Goal: Information Seeking & Learning: Learn about a topic

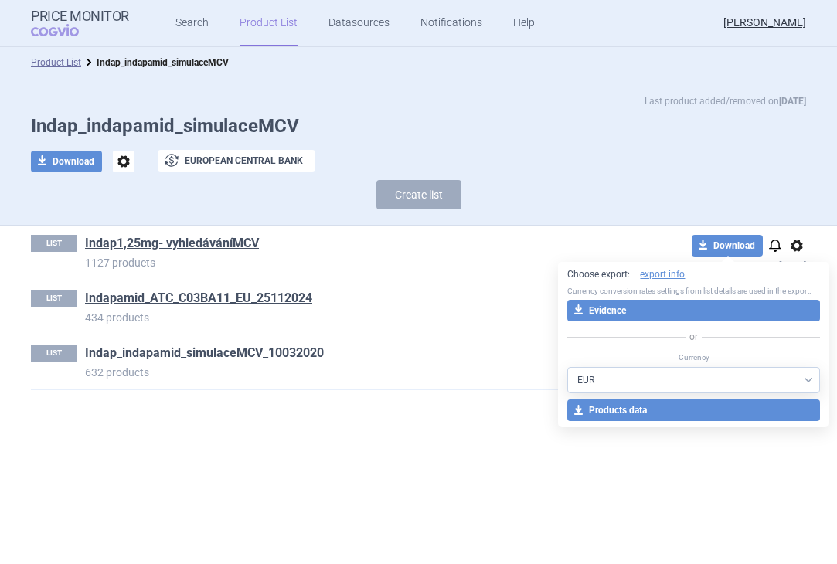
select select "EUR"
click at [198, 16] on link "Search" at bounding box center [191, 23] width 33 height 46
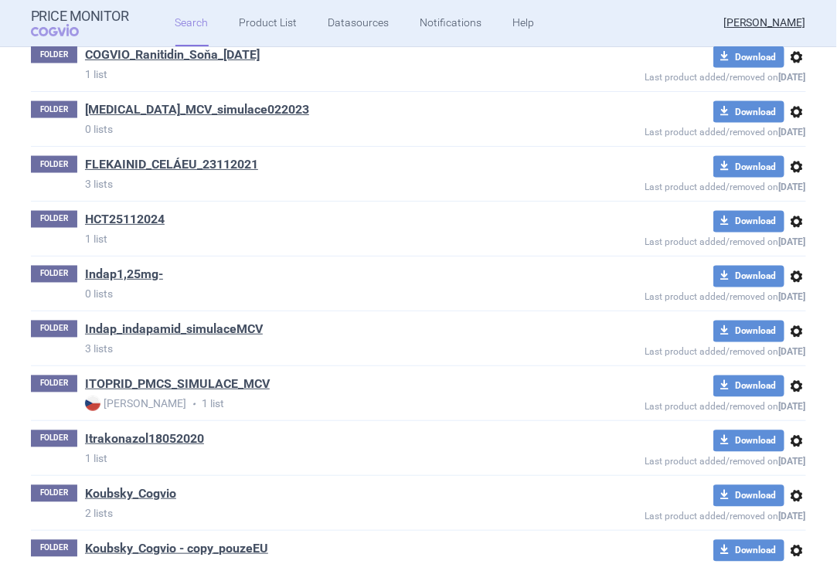
scroll to position [618, 0]
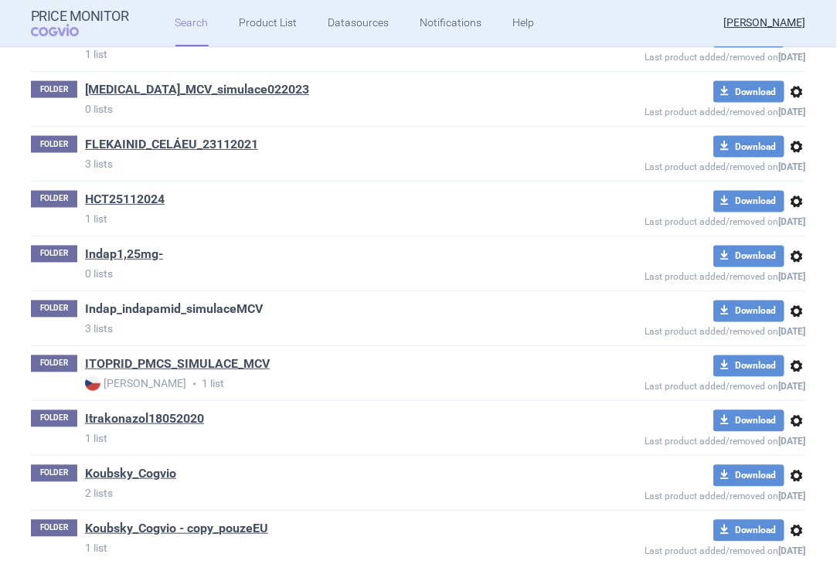
click at [149, 306] on link "Indap_indapamid_simulaceMCV" at bounding box center [174, 309] width 178 height 17
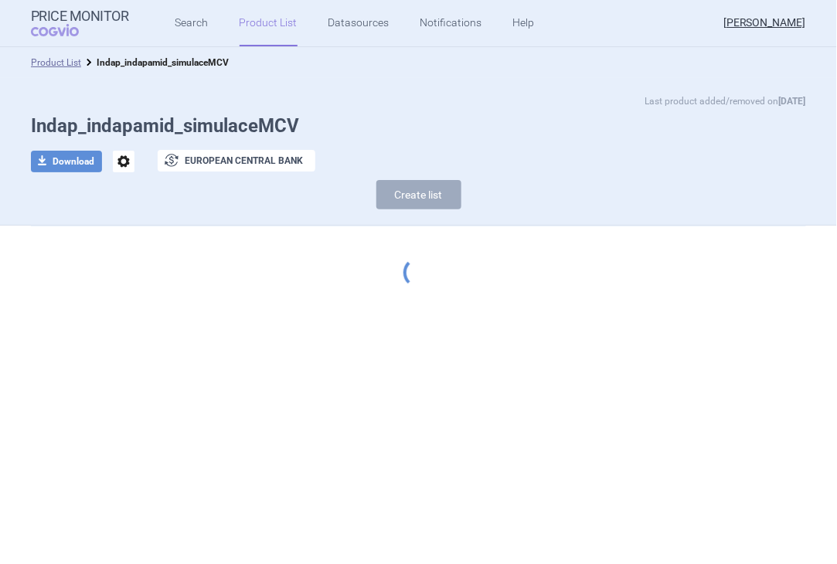
click at [149, 306] on div "Price Monitor COGVIO Search Product List Datasources Notifications Help [PERSON…" at bounding box center [418, 282] width 837 height 564
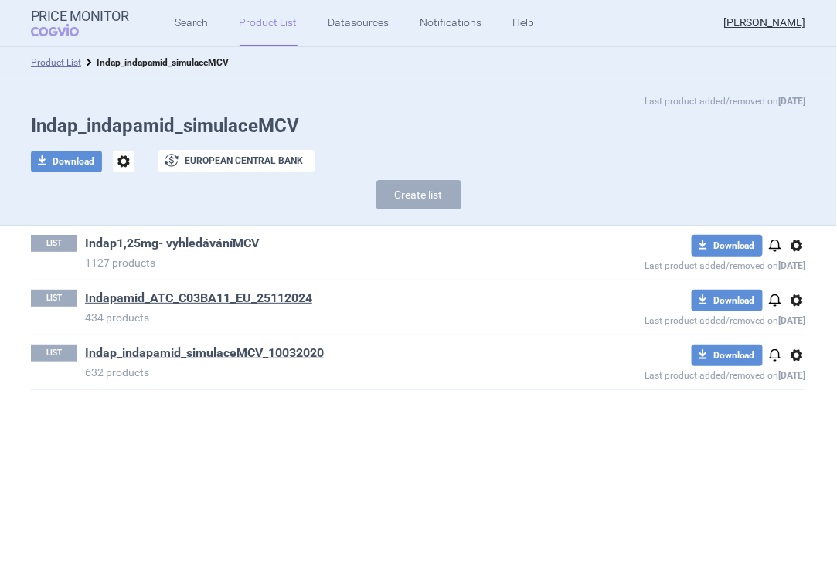
click at [219, 247] on link "Indap1,25mg- vyhledáváníMCV" at bounding box center [172, 243] width 174 height 17
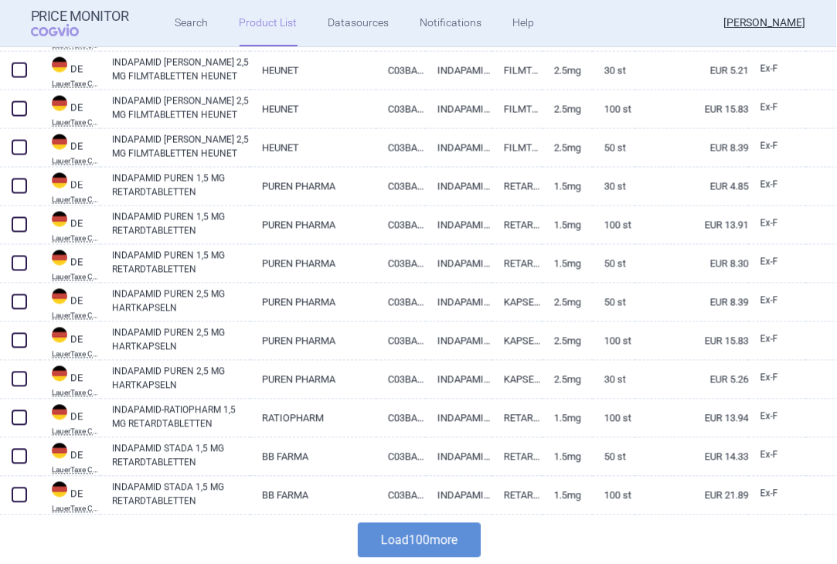
scroll to position [3596, 0]
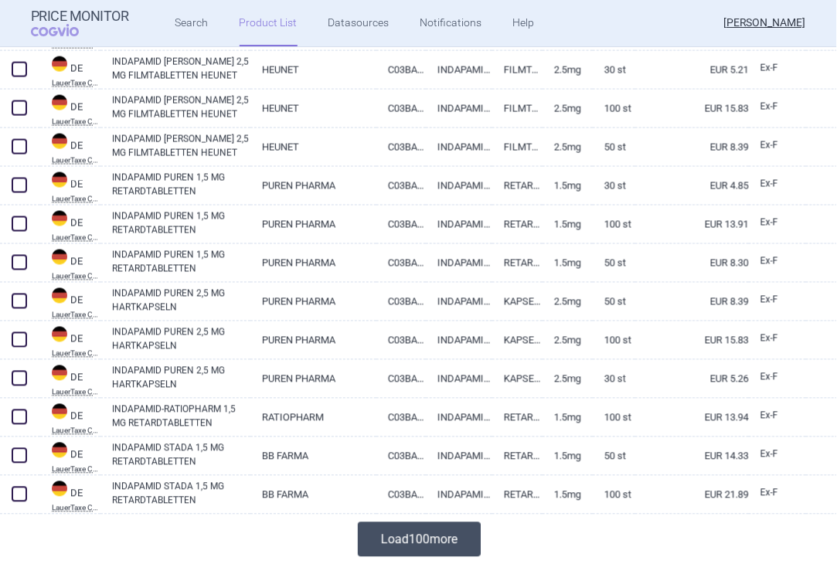
click at [391, 544] on button "Load 100 more" at bounding box center [419, 539] width 123 height 35
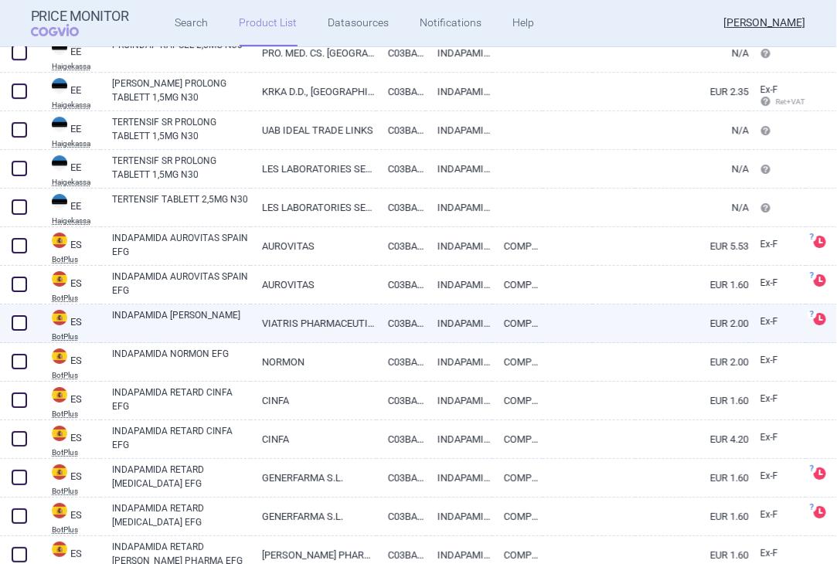
scroll to position [7151, 0]
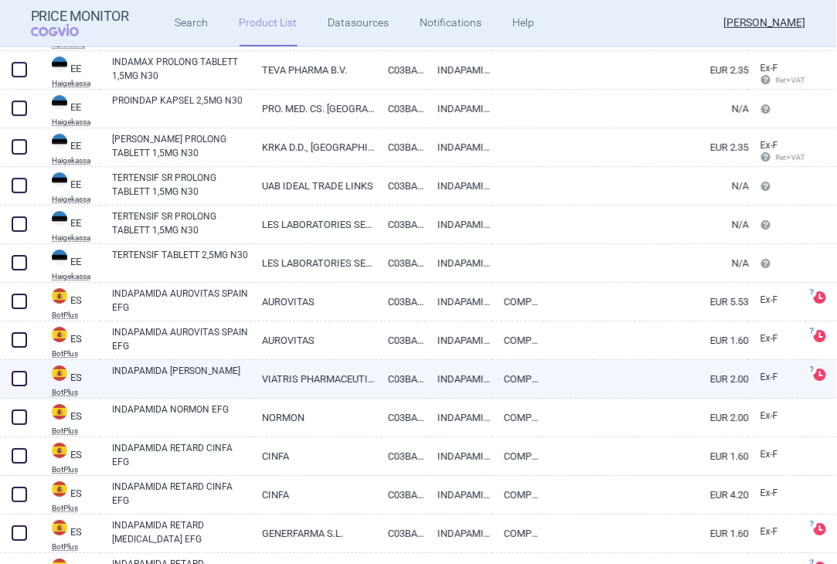
click at [206, 371] on link "INDAPAMIDA [PERSON_NAME]" at bounding box center [181, 378] width 138 height 28
select select "EUR"
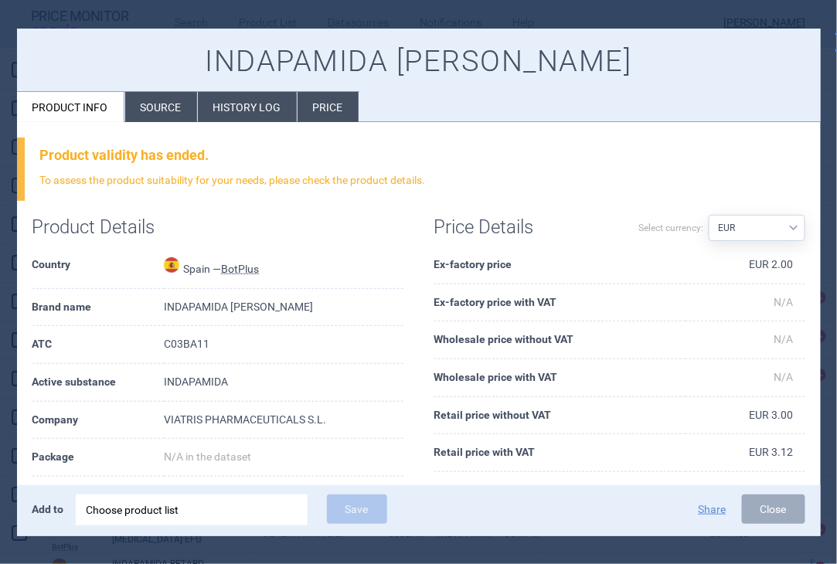
click at [177, 107] on li "Source" at bounding box center [161, 107] width 72 height 30
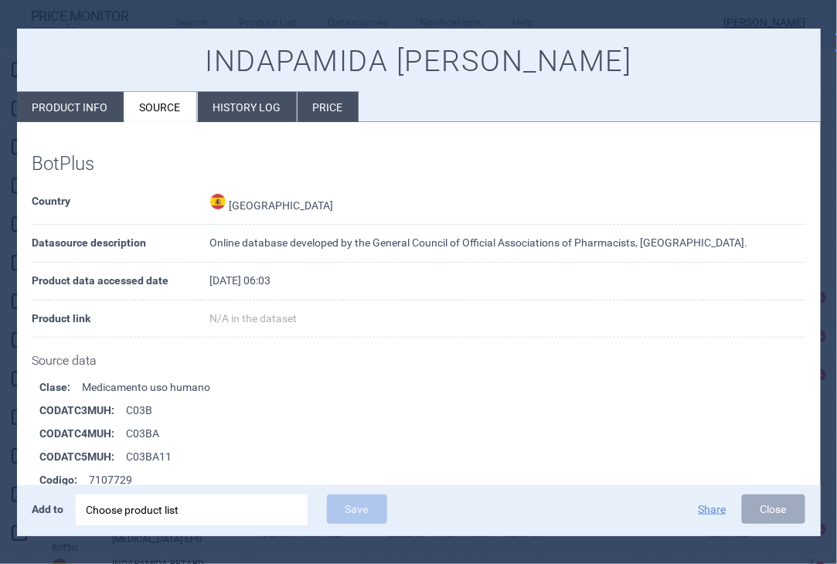
click at [66, 103] on li "Product info" at bounding box center [70, 107] width 107 height 30
select select "EUR"
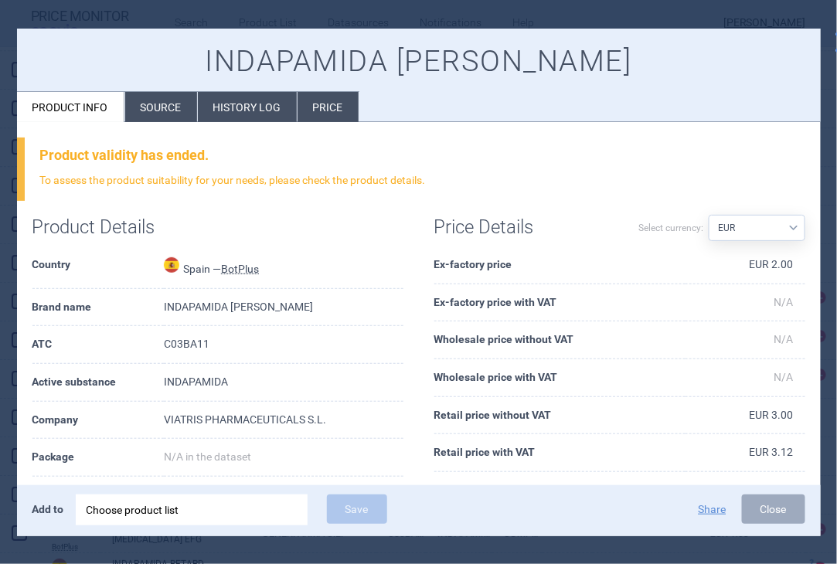
click at [138, 102] on li "Source" at bounding box center [161, 107] width 72 height 30
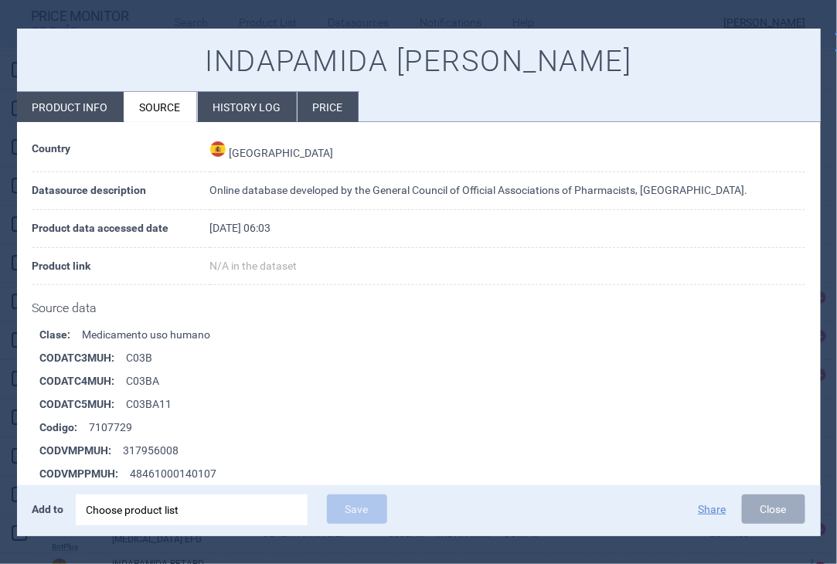
scroll to position [232, 0]
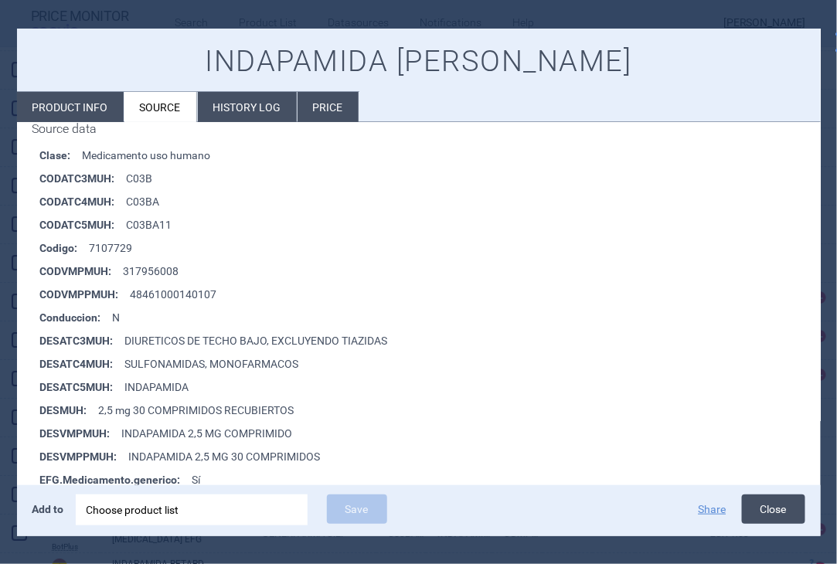
click at [779, 512] on button "Close" at bounding box center [773, 509] width 63 height 29
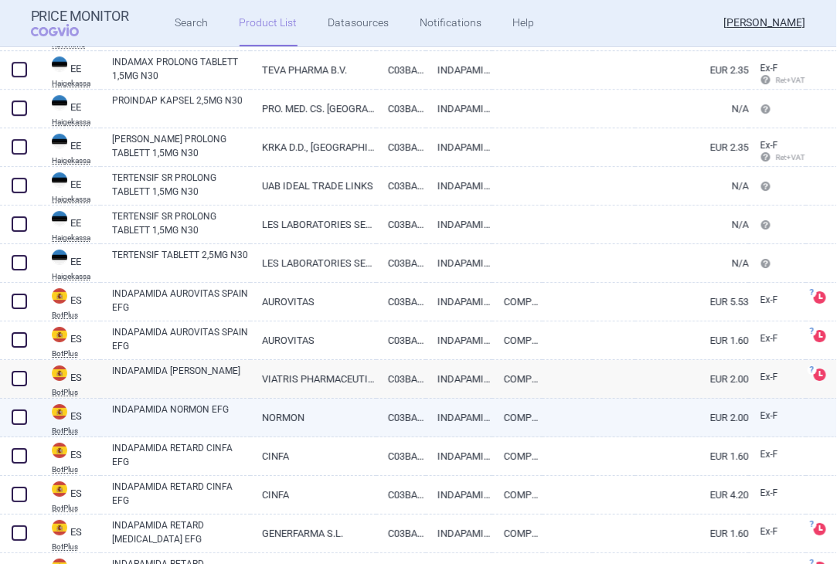
click at [211, 411] on link "INDAPAMIDA NORMON EFG" at bounding box center [181, 417] width 138 height 28
select select "EUR"
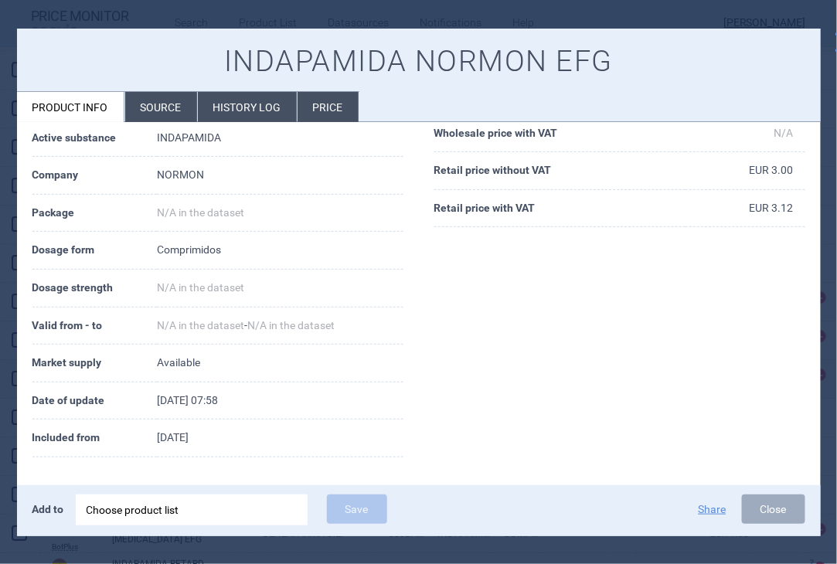
scroll to position [182, 0]
click at [181, 107] on li "Source" at bounding box center [161, 107] width 72 height 30
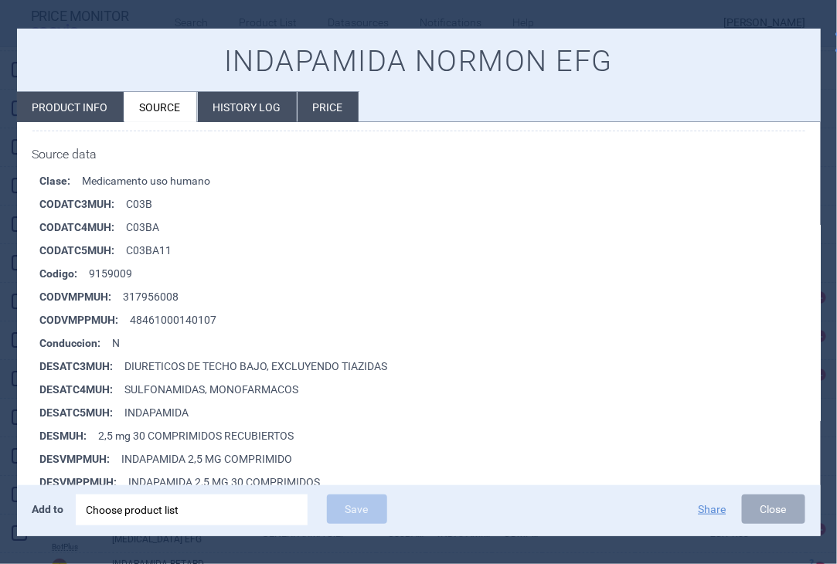
scroll to position [232, 0]
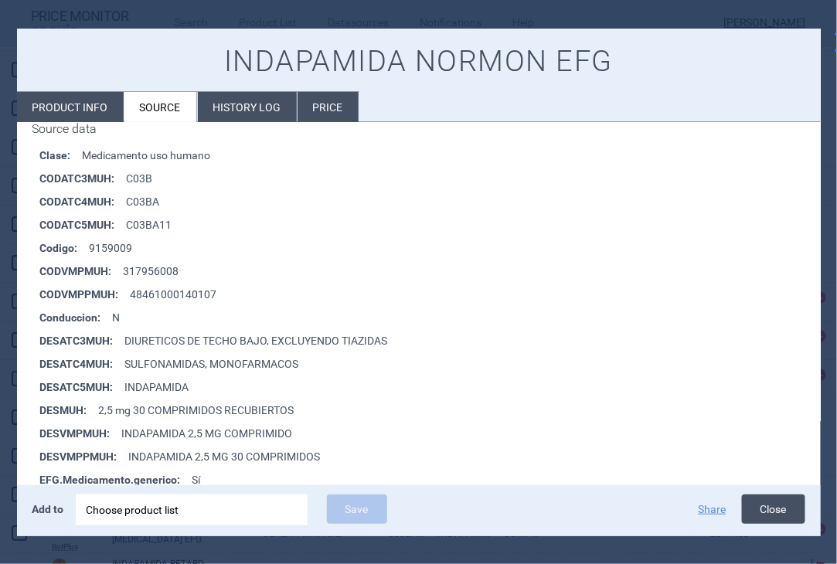
click at [766, 500] on button "Close" at bounding box center [773, 509] width 63 height 29
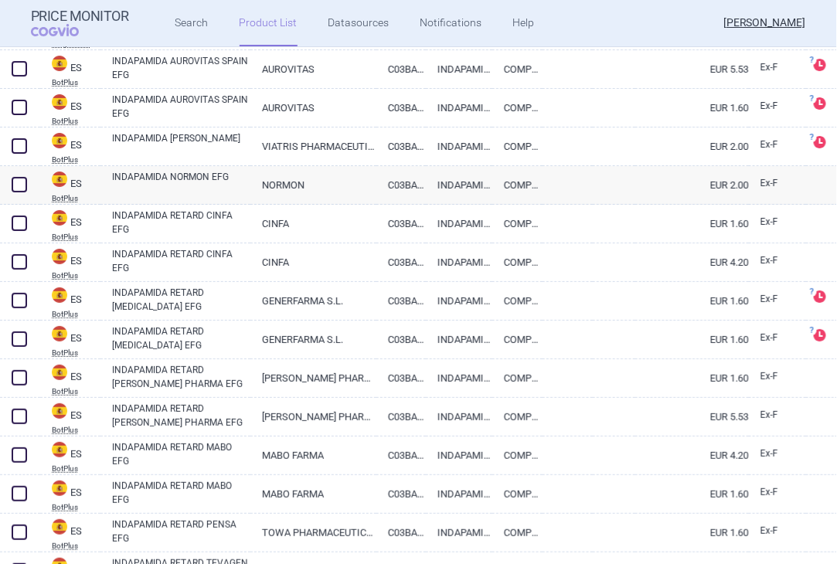
scroll to position [7460, 0]
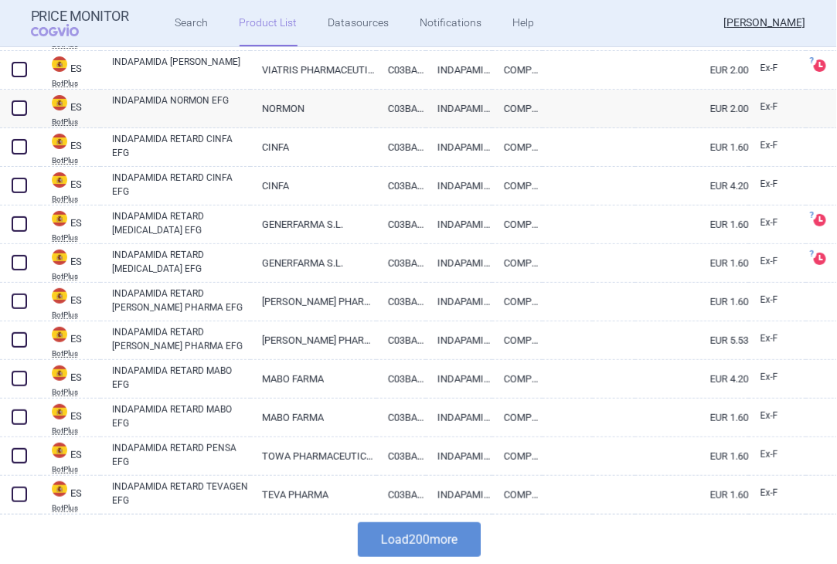
click at [447, 536] on button "Load 200 more" at bounding box center [419, 539] width 123 height 35
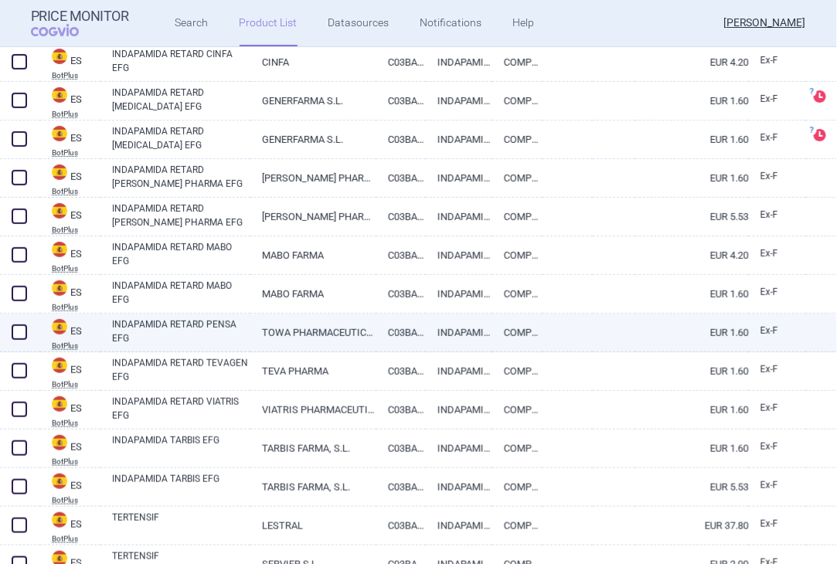
scroll to position [7616, 0]
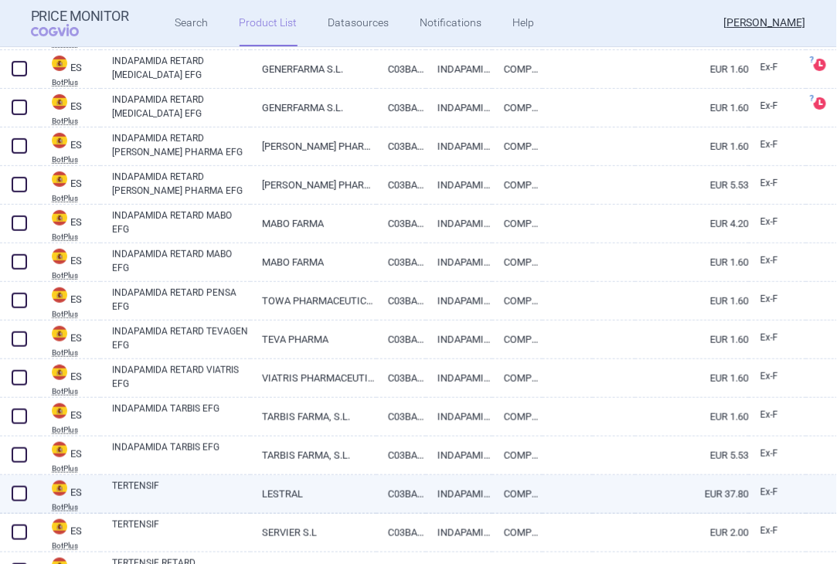
click at [156, 488] on link "TERTENSIF" at bounding box center [181, 493] width 138 height 28
select select "EUR"
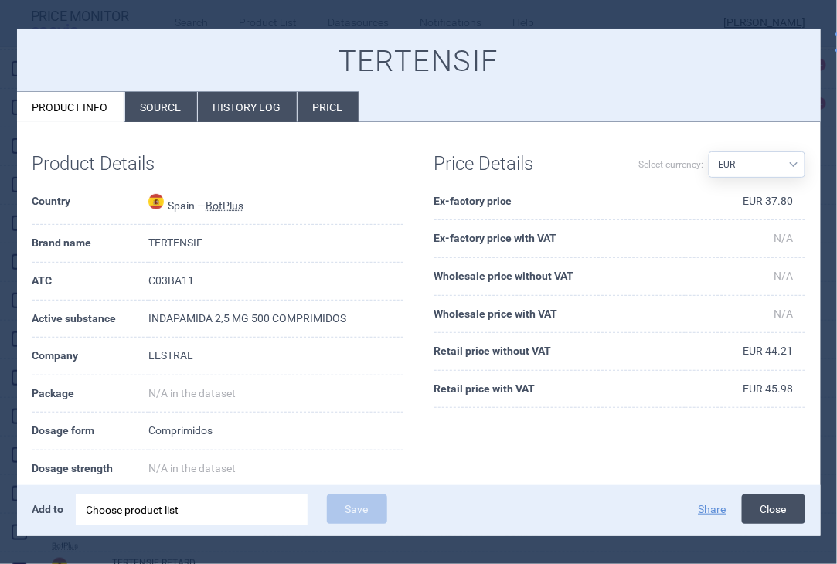
click at [765, 507] on button "Close" at bounding box center [773, 509] width 63 height 29
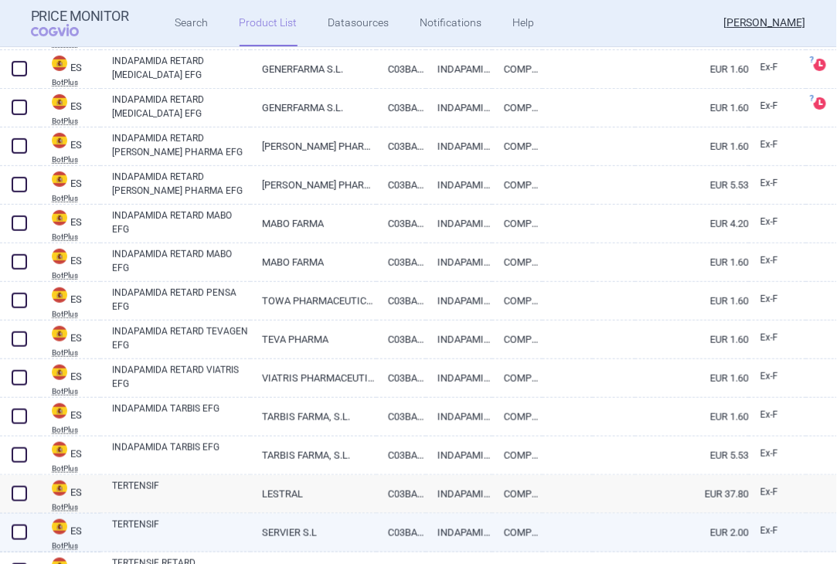
click at [124, 529] on link "TERTENSIF" at bounding box center [181, 532] width 138 height 28
select select "EUR"
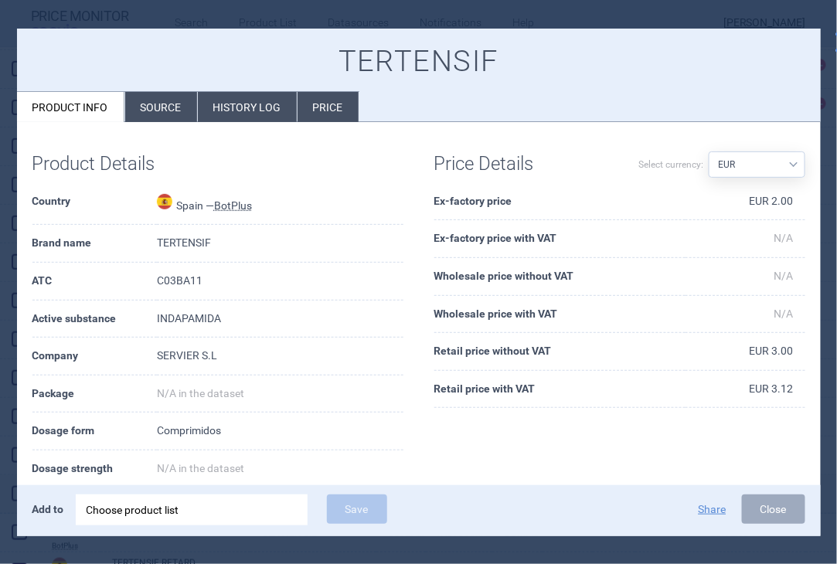
click at [169, 113] on li "Source" at bounding box center [161, 107] width 72 height 30
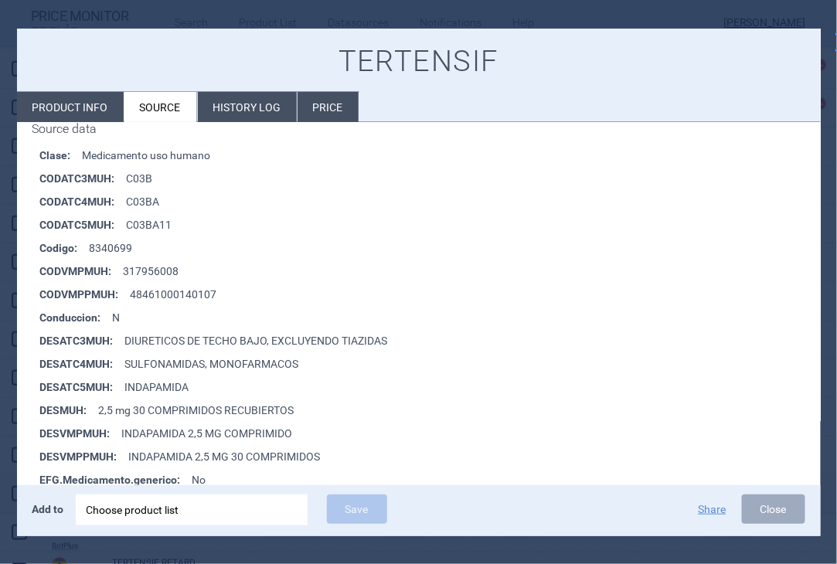
scroll to position [309, 0]
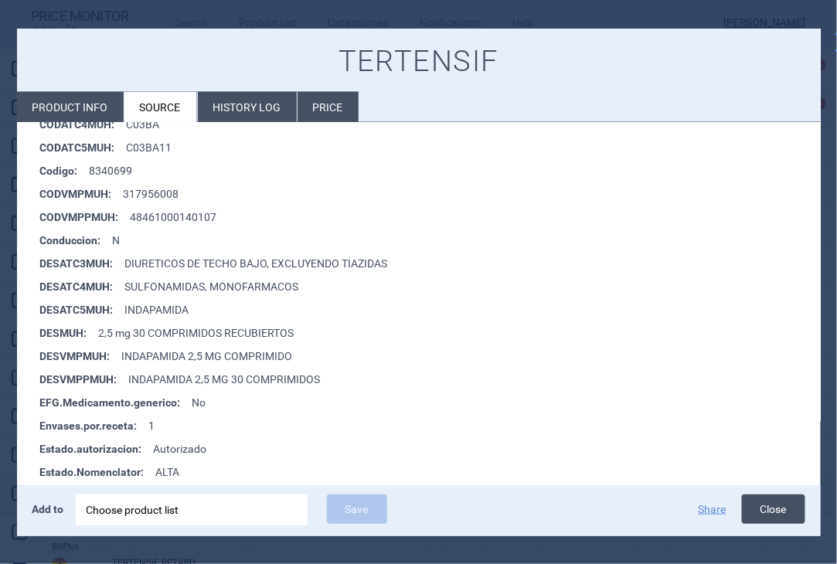
click at [780, 507] on button "Close" at bounding box center [773, 509] width 63 height 29
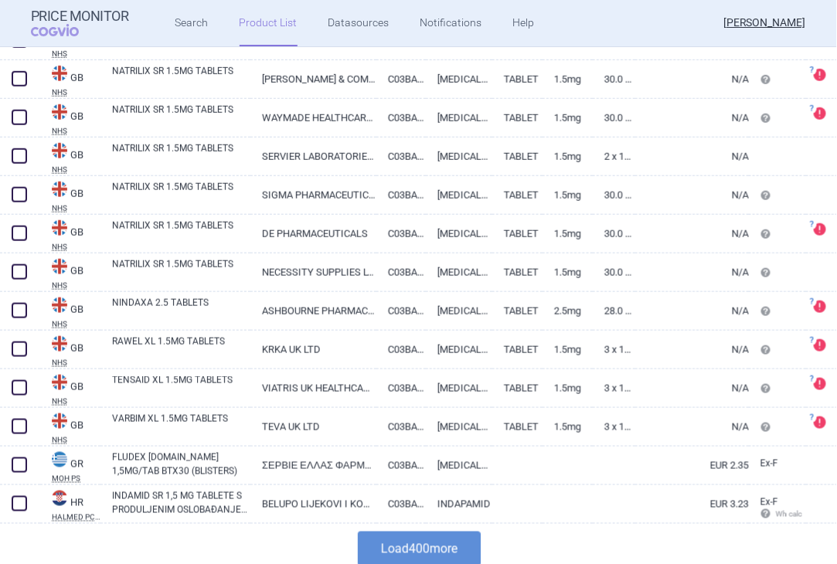
scroll to position [15189, 0]
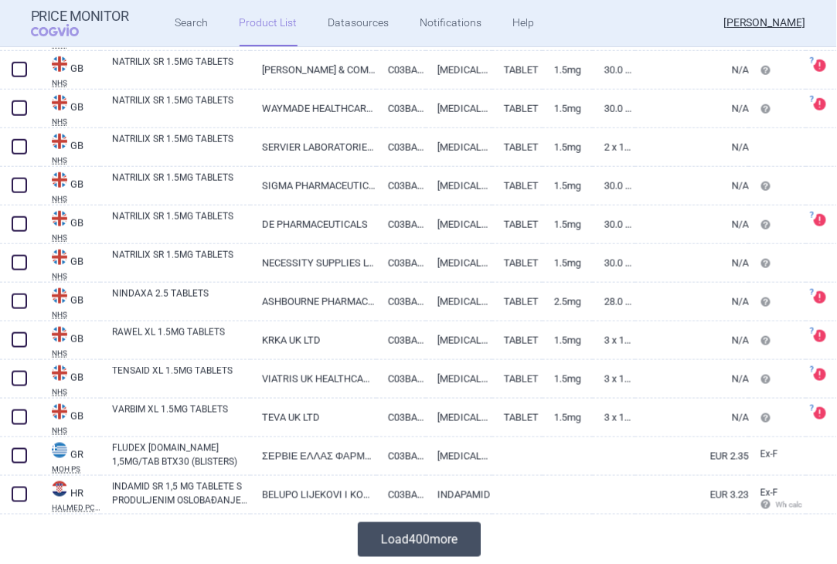
click at [415, 533] on button "Load 400 more" at bounding box center [419, 539] width 123 height 35
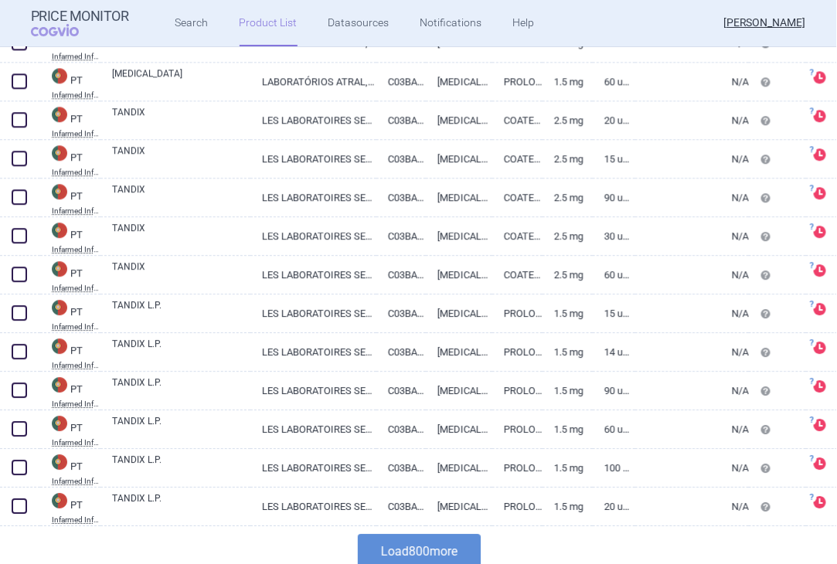
scroll to position [30646, 0]
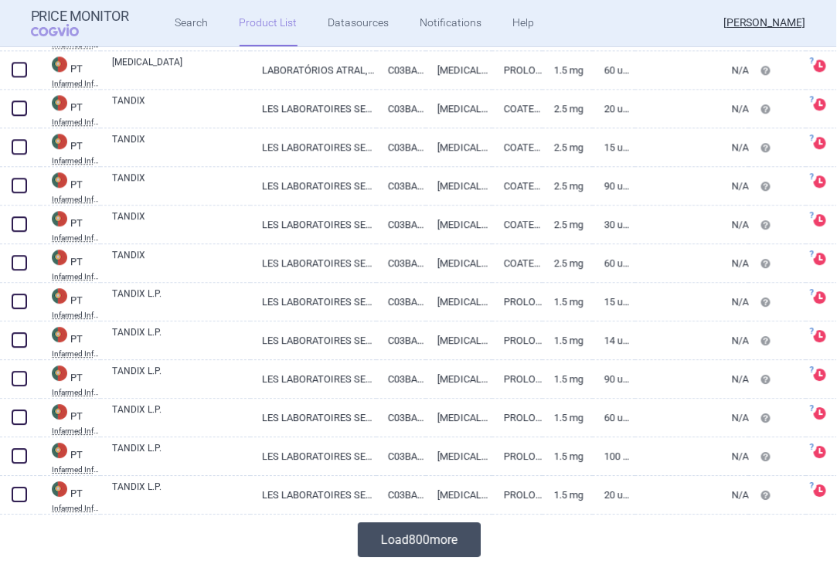
click at [394, 529] on button "Load 800 more" at bounding box center [419, 539] width 123 height 35
click at [394, 517] on div at bounding box center [419, 540] width 838 height 50
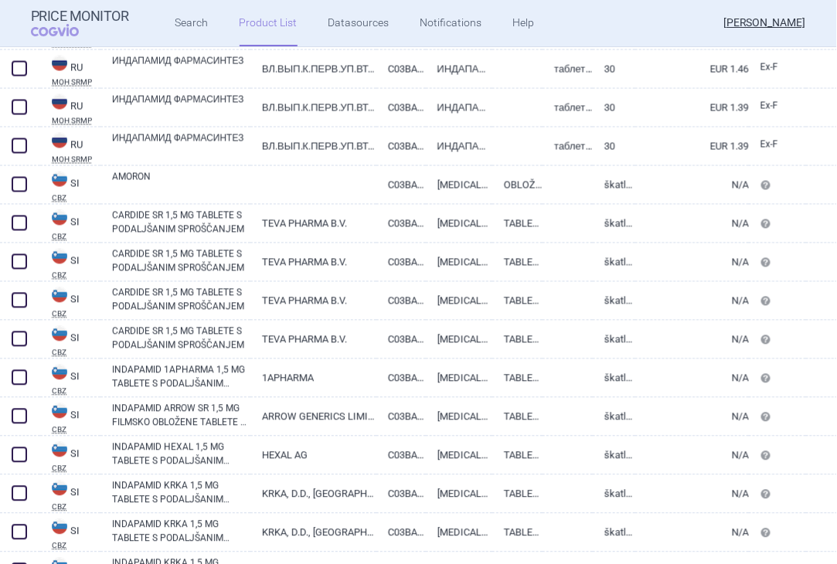
scroll to position [42161, 0]
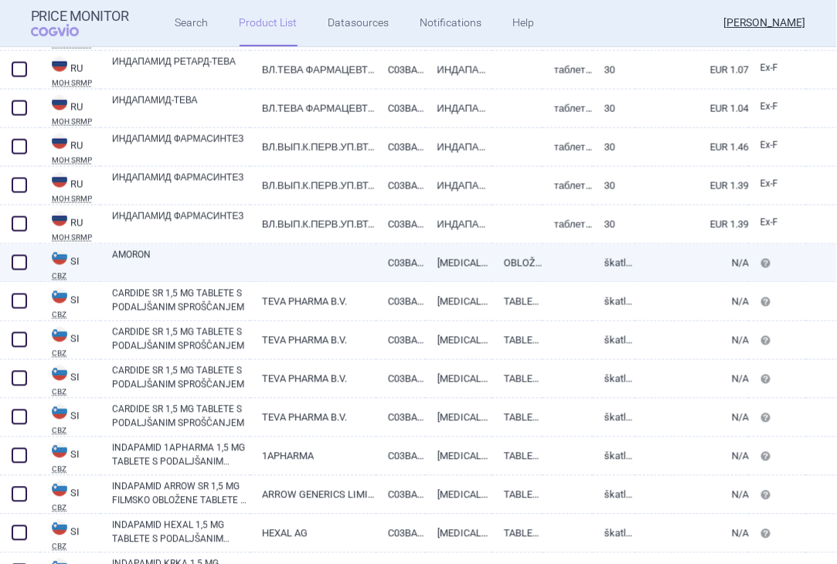
click at [145, 253] on link "AMORON" at bounding box center [181, 262] width 138 height 28
select select "EUR"
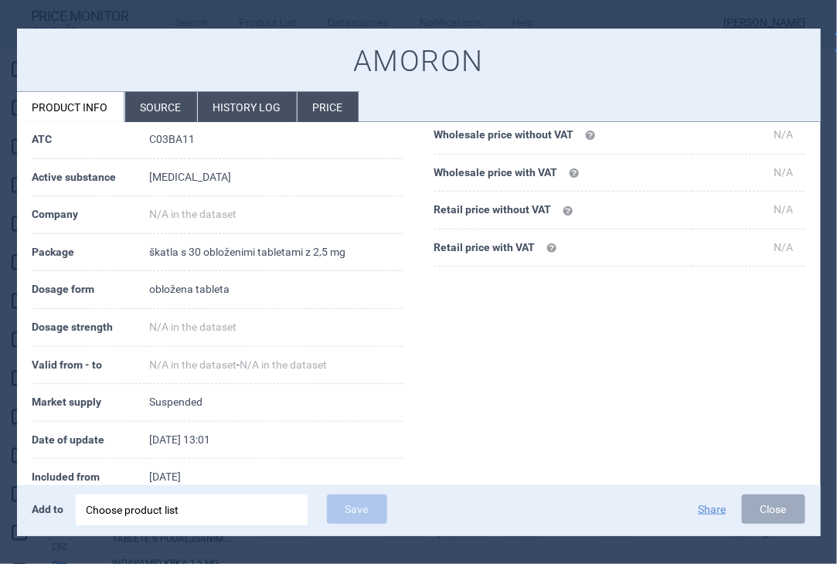
scroll to position [155, 0]
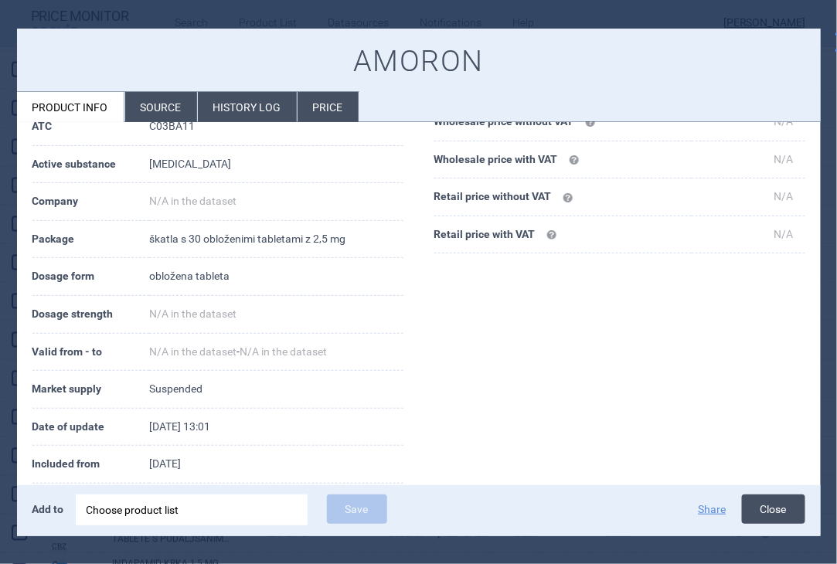
click at [769, 513] on button "Close" at bounding box center [773, 509] width 63 height 29
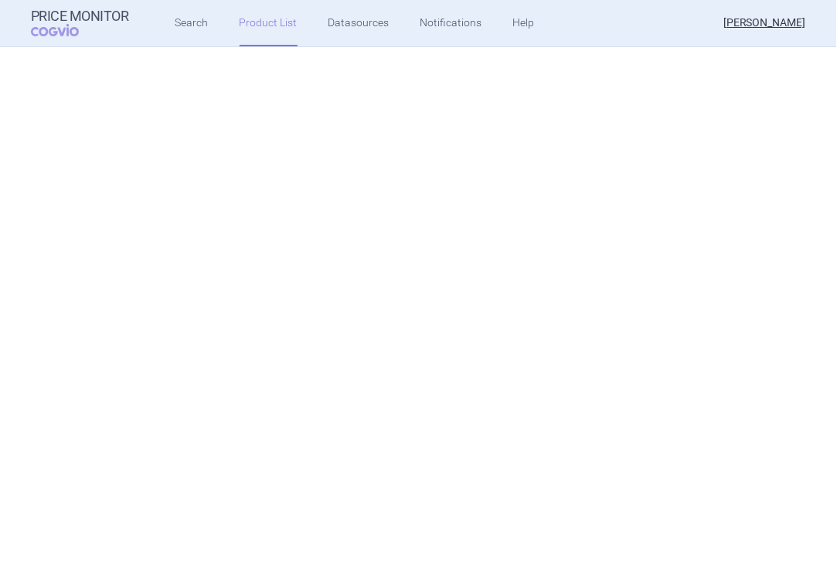
scroll to position [43282, 0]
